Goal: Transaction & Acquisition: Purchase product/service

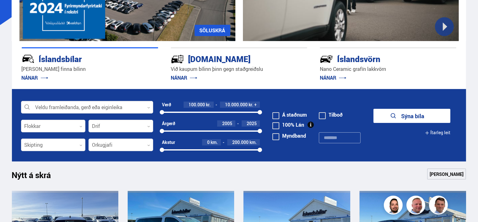
scroll to position [126, 0]
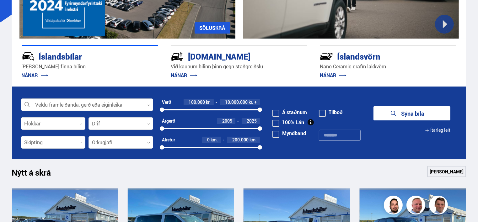
click at [126, 108] on div at bounding box center [87, 105] width 132 height 13
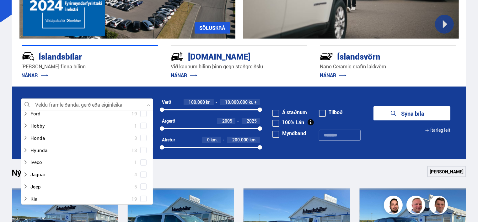
scroll to position [94, 0]
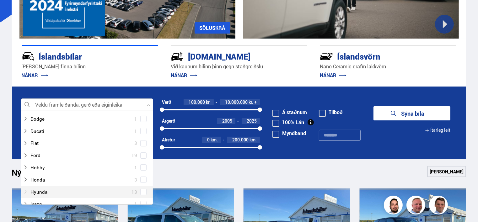
click at [46, 189] on div at bounding box center [81, 192] width 116 height 9
click at [32, 192] on div at bounding box center [81, 192] width 116 height 9
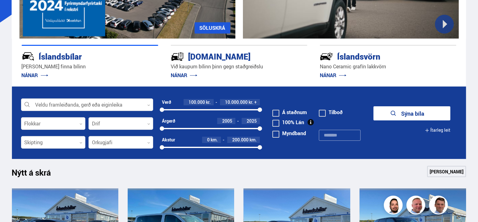
click at [153, 116] on form "Veldu framleiðanda, gerð eða eiginleika 0 Flokkar 0 Drif 0 Verð 100.000 kr. 10.…" at bounding box center [239, 123] width 455 height 73
click at [148, 102] on div at bounding box center [87, 105] width 132 height 13
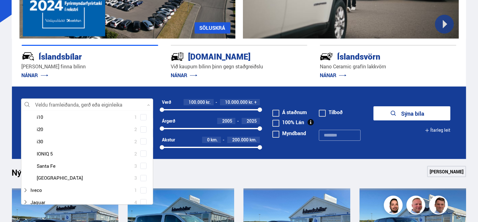
scroll to position [192, 0]
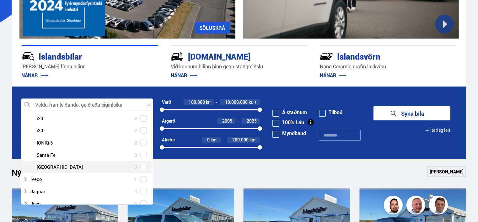
click at [47, 170] on div at bounding box center [93, 167] width 116 height 9
click at [43, 165] on div at bounding box center [93, 167] width 116 height 9
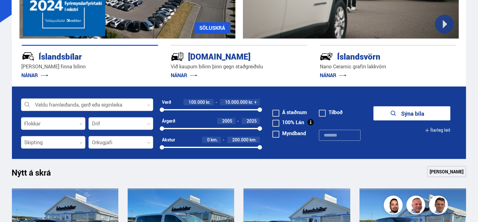
click at [411, 114] on button "Sýna bíla" at bounding box center [412, 113] width 77 height 14
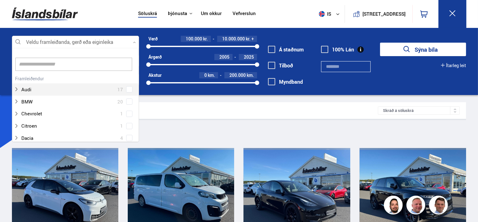
click at [134, 42] on icon at bounding box center [134, 42] width 2 height 1
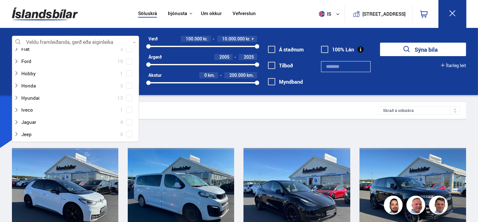
scroll to position [157, 0]
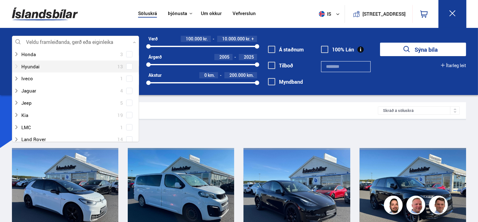
click at [43, 66] on div at bounding box center [69, 66] width 111 height 9
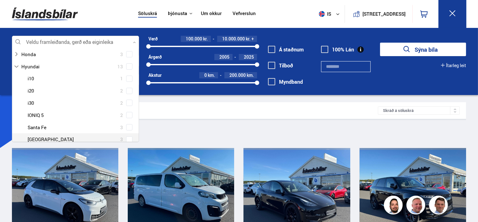
click at [43, 139] on div at bounding box center [81, 139] width 111 height 9
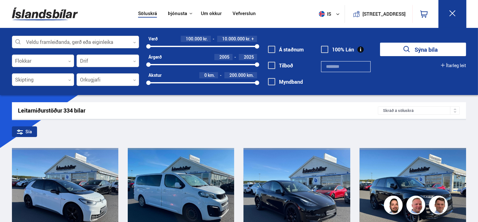
click at [17, 41] on div at bounding box center [75, 42] width 127 height 13
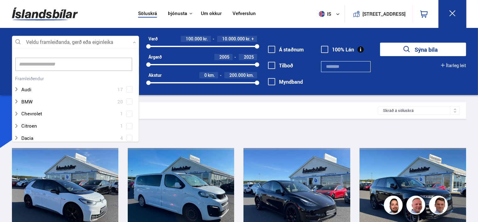
click at [135, 41] on icon at bounding box center [134, 42] width 3 height 3
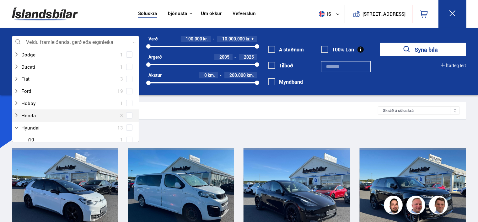
scroll to position [117, 0]
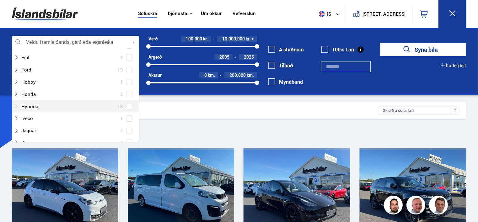
click at [26, 105] on div at bounding box center [69, 106] width 111 height 9
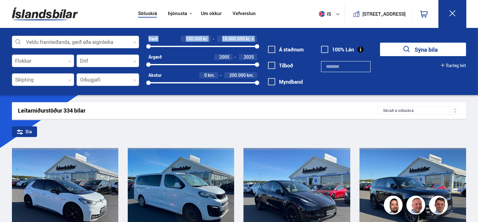
drag, startPoint x: 139, startPoint y: 53, endPoint x: 135, endPoint y: 42, distance: 12.0
click at [135, 42] on div "Veldu framleiðanda, gerð eða eiginleika 0 Flokkar 0 Drif 0 Skipting 0 Orkugjafi…" at bounding box center [239, 65] width 465 height 58
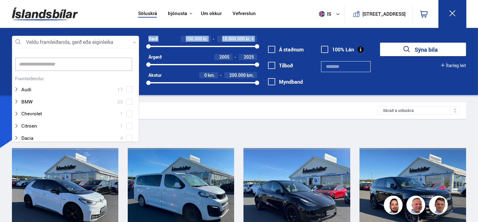
click at [135, 42] on icon at bounding box center [134, 42] width 3 height 3
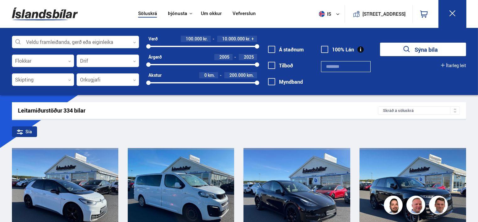
click at [135, 42] on icon at bounding box center [134, 42] width 3 height 3
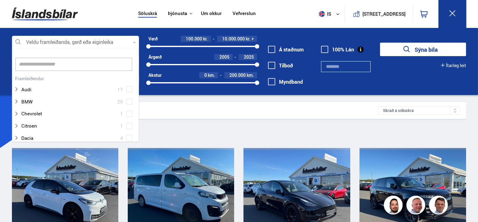
click at [135, 43] on icon at bounding box center [134, 42] width 3 height 3
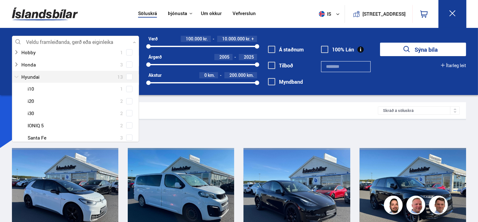
click at [31, 74] on div at bounding box center [69, 77] width 111 height 9
click at [137, 54] on div "Hreinsa valið Audi 17 BMW 20 Chevrolet 1 Citroen 1 Dacia 4 Dodge 1 Ducati 1 Fia…" at bounding box center [75, 95] width 127 height 94
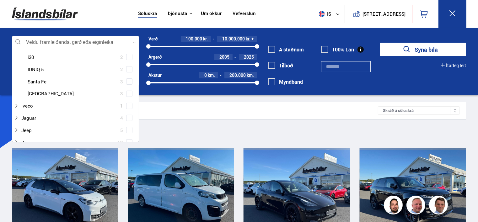
scroll to position [213, 0]
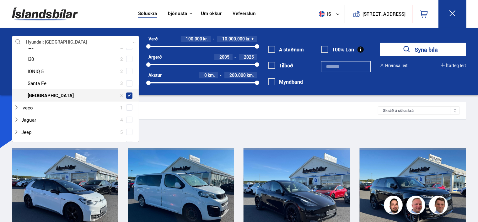
click at [129, 93] on span at bounding box center [129, 96] width 6 height 6
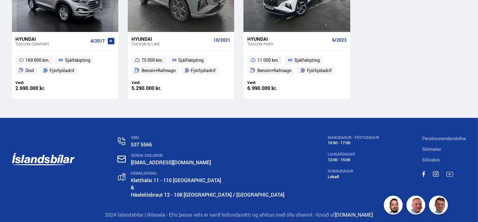
scroll to position [201, 0]
